Goal: Task Accomplishment & Management: Use online tool/utility

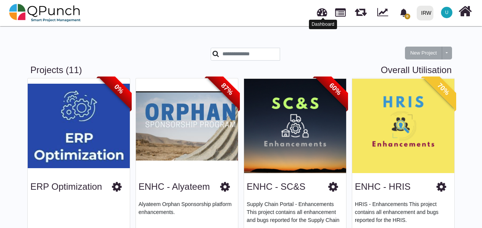
click at [322, 13] on link at bounding box center [322, 11] width 10 height 13
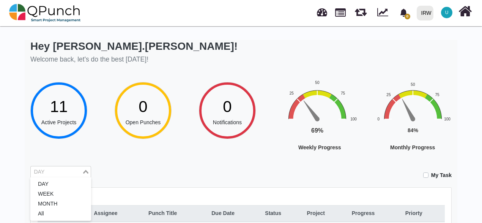
click at [60, 173] on input "Search for option" at bounding box center [57, 172] width 50 height 8
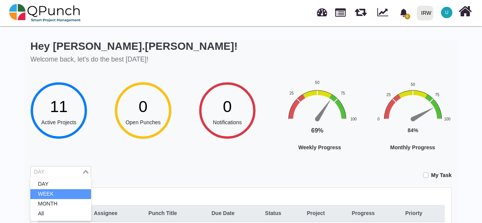
click at [58, 193] on li "WEEK" at bounding box center [60, 194] width 61 height 10
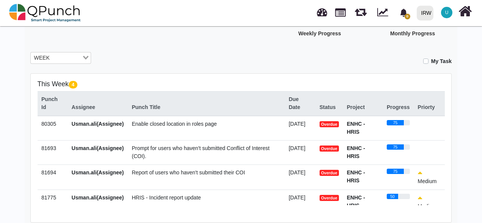
drag, startPoint x: 43, startPoint y: 125, endPoint x: 228, endPoint y: 20, distance: 213.3
click at [228, 20] on div "0 Notification Clear IRW IRW 0 Test U Subscription Settings Dynamic Report Leav…" at bounding box center [336, 12] width 273 height 25
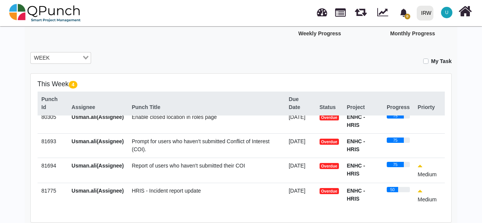
scroll to position [8, 0]
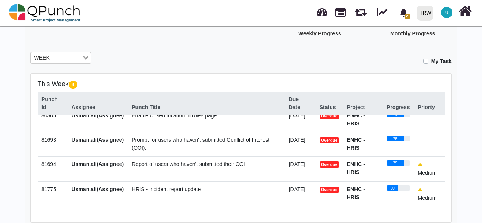
click at [77, 58] on input "Search for option" at bounding box center [66, 58] width 29 height 8
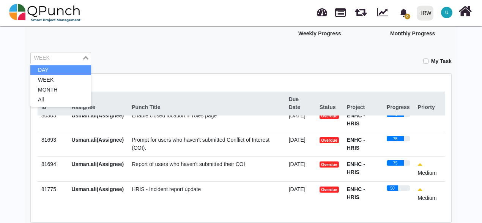
click at [68, 66] on li "DAY" at bounding box center [60, 70] width 61 height 10
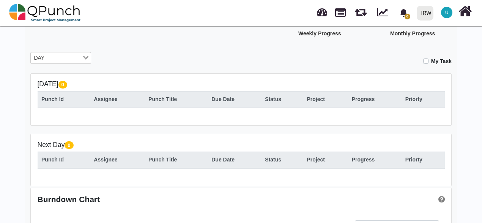
click at [63, 57] on input "Search for option" at bounding box center [64, 58] width 34 height 8
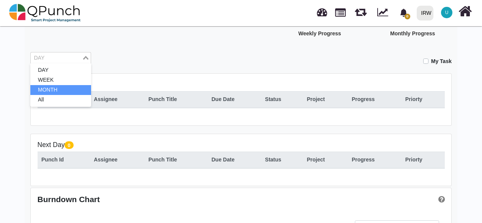
click at [59, 92] on li "MONTH" at bounding box center [60, 90] width 61 height 10
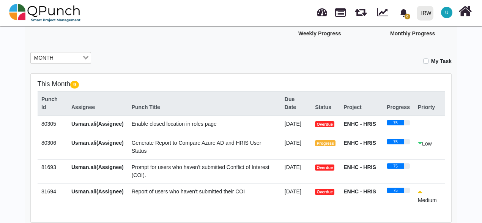
click at [62, 54] on input "Search for option" at bounding box center [68, 58] width 25 height 8
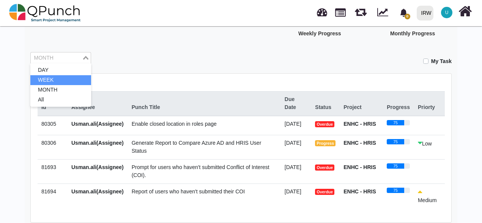
click at [58, 82] on li "WEEK" at bounding box center [60, 80] width 61 height 10
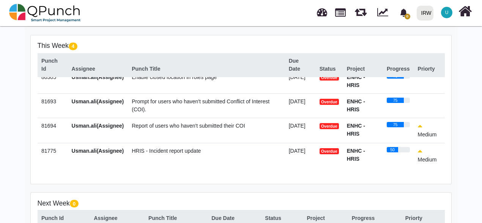
scroll to position [190, 0]
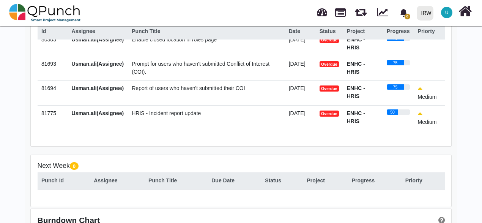
click at [144, 113] on span "HRIS - Incident report update" at bounding box center [166, 113] width 69 height 6
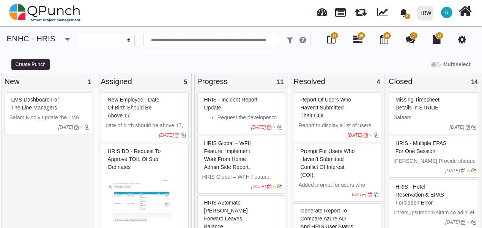
select select
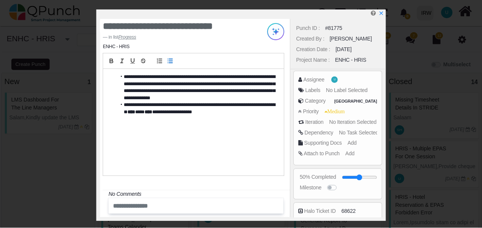
scroll to position [182, 0]
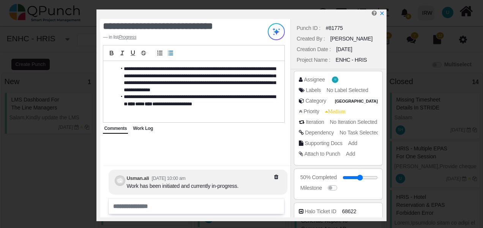
click at [141, 131] on span "Work Log" at bounding box center [143, 128] width 20 height 5
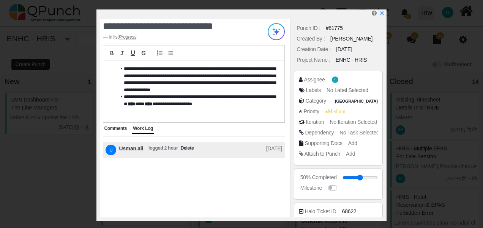
click at [114, 132] on div "Comments" at bounding box center [115, 129] width 25 height 10
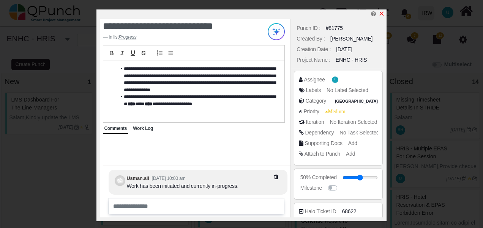
click at [382, 14] on icon "x" at bounding box center [381, 14] width 4 height 4
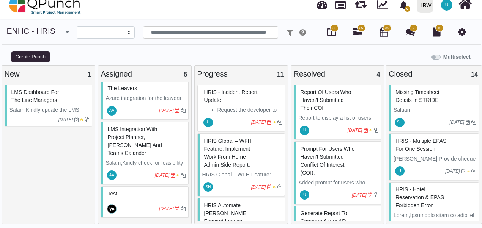
click at [224, 102] on span "HRIS - Incident report update" at bounding box center [231, 96] width 54 height 14
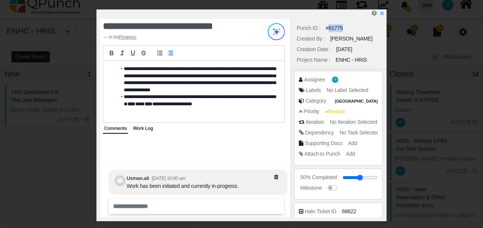
drag, startPoint x: 327, startPoint y: 28, endPoint x: 369, endPoint y: 32, distance: 41.5
click at [369, 32] on div "Punch ID : #81775" at bounding box center [338, 28] width 87 height 11
copy div "81775"
click at [382, 14] on icon "x" at bounding box center [381, 14] width 6 height 6
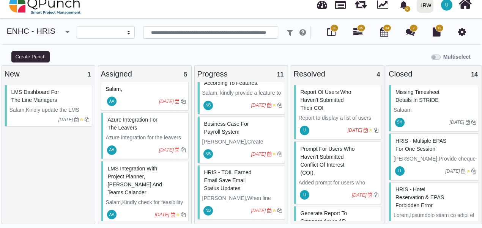
scroll to position [182, 0]
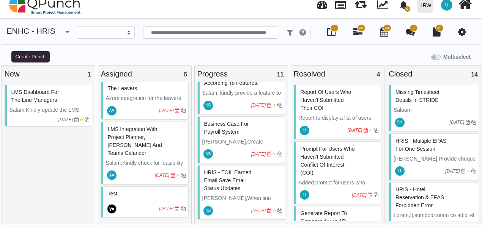
drag, startPoint x: 116, startPoint y: 204, endPoint x: 58, endPoint y: 172, distance: 66.3
click at [58, 172] on div "LMS dashboard for the line managers Salam,Kindly update the LMS Dashboard for L…" at bounding box center [49, 154] width 88 height 139
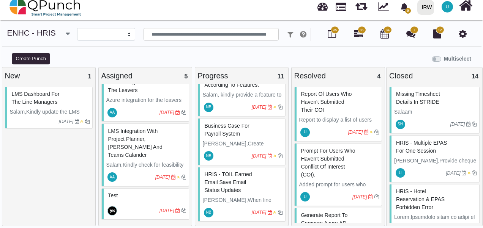
scroll to position [8, 0]
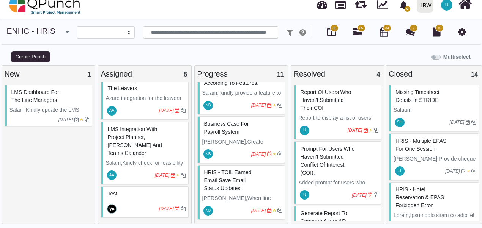
click at [323, 165] on span "prompt for users who haven't submitted Conflict of Interest (COI)." at bounding box center [328, 161] width 54 height 30
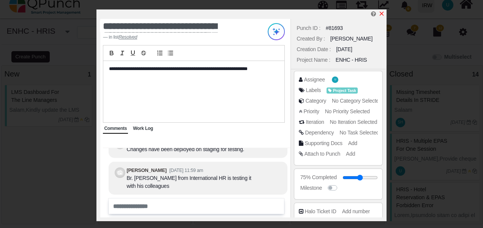
click at [381, 15] on icon "x" at bounding box center [381, 14] width 4 height 4
